Goal: Check status: Check status

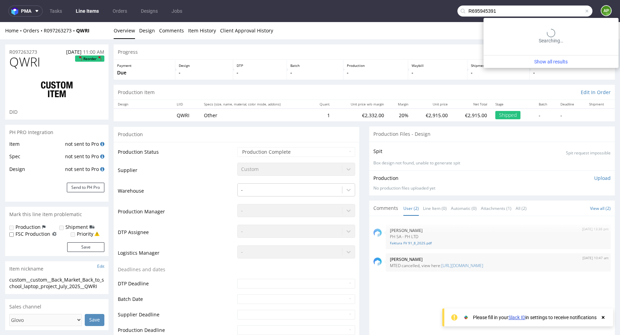
type input "R695945391"
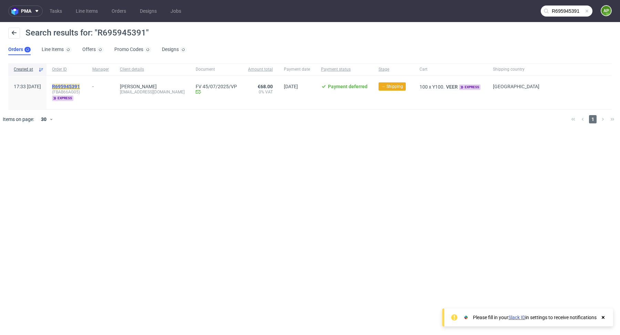
click at [79, 84] on mark "R695945391" at bounding box center [66, 87] width 28 height 6
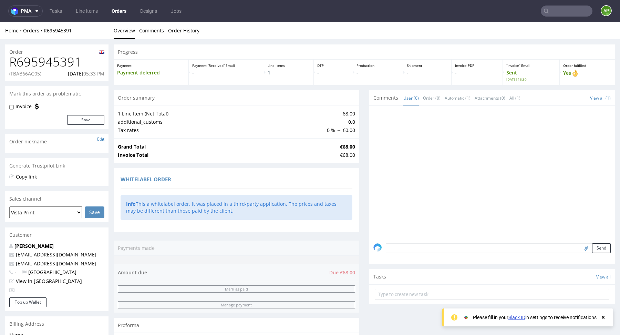
scroll to position [182, 0]
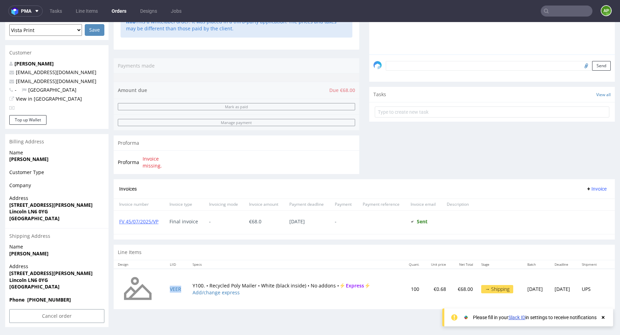
click at [173, 290] on td "VEER" at bounding box center [177, 289] width 22 height 41
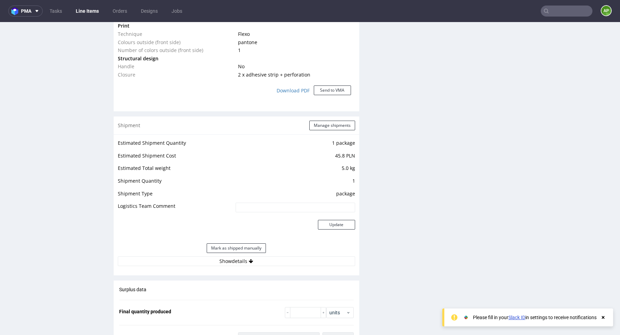
scroll to position [638, 0]
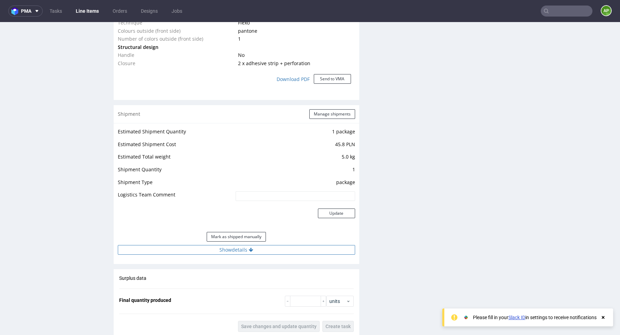
click at [240, 247] on button "Show details" at bounding box center [236, 250] width 237 height 10
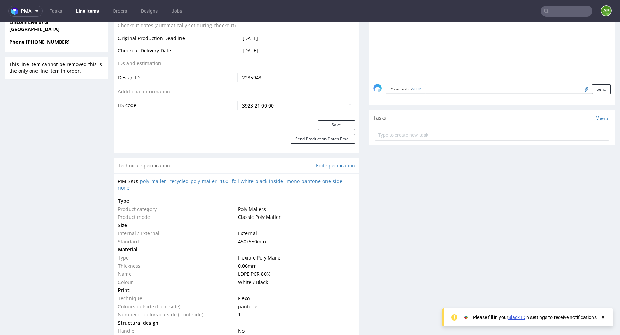
scroll to position [369, 0]
